Goal: Transaction & Acquisition: Purchase product/service

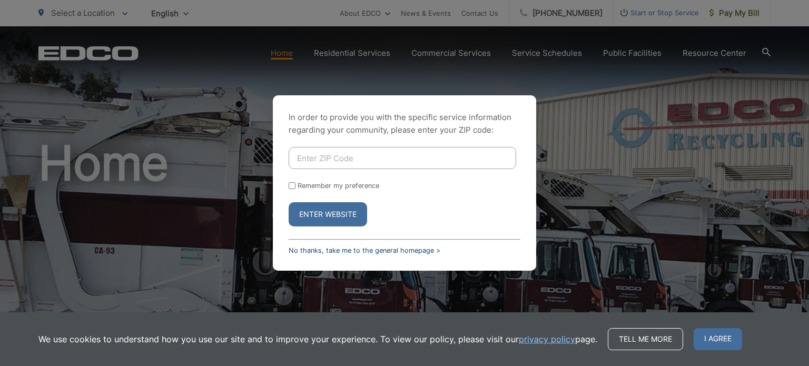
click at [335, 251] on link "No thanks, take me to the general homepage >" at bounding box center [365, 250] width 152 height 8
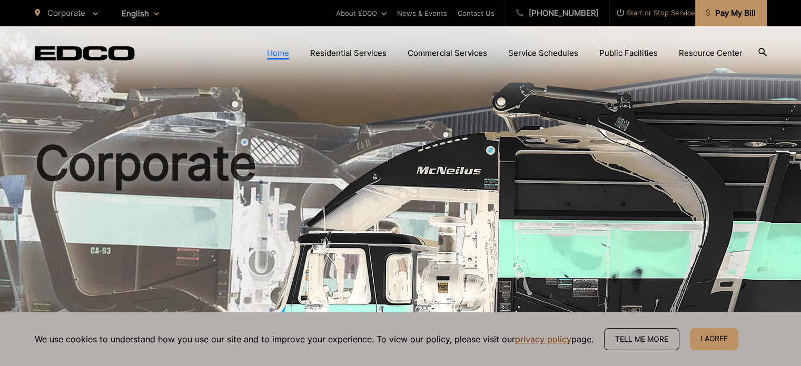
click at [741, 12] on span "Pay My Bill" at bounding box center [731, 13] width 50 height 13
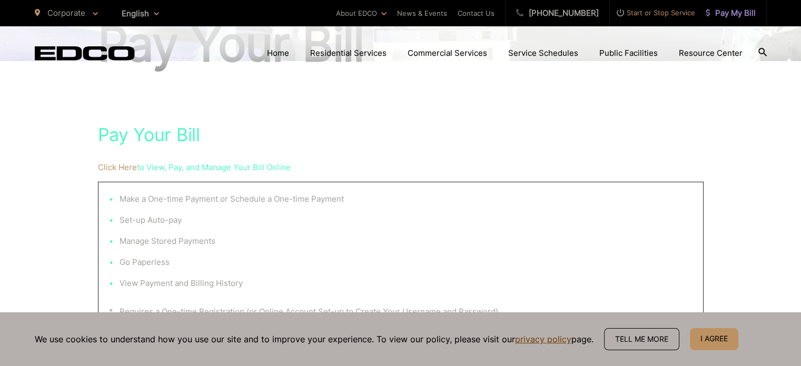
scroll to position [158, 0]
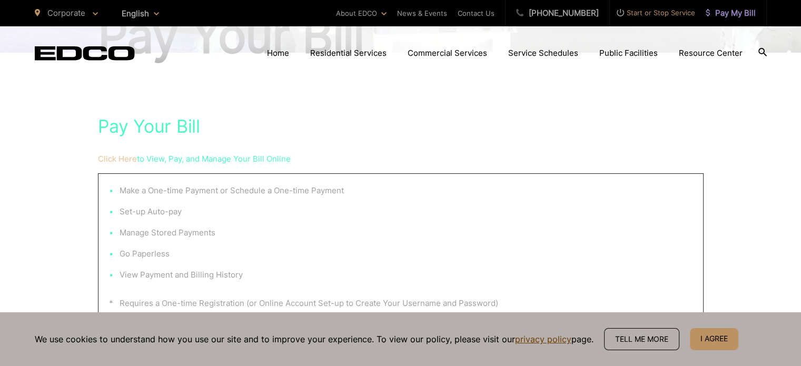
click at [125, 160] on link "Click Here" at bounding box center [117, 159] width 39 height 13
